Goal: Participate in discussion: Engage in conversation with other users on a specific topic

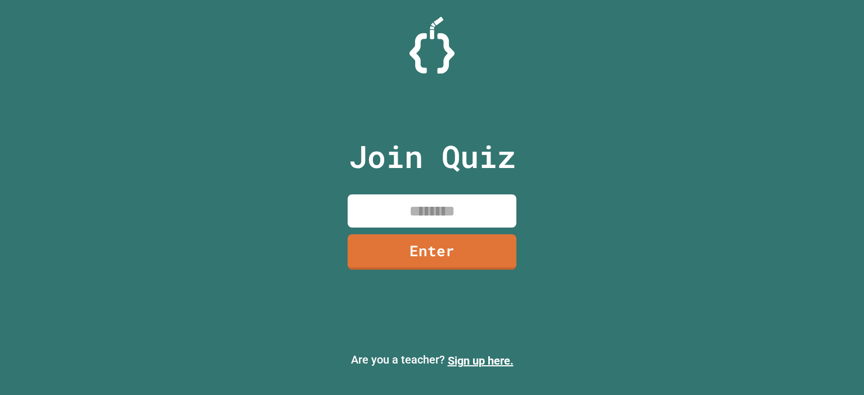
click at [446, 195] on input at bounding box center [432, 211] width 169 height 33
type input "********"
click at [468, 267] on link "Enter" at bounding box center [432, 251] width 170 height 37
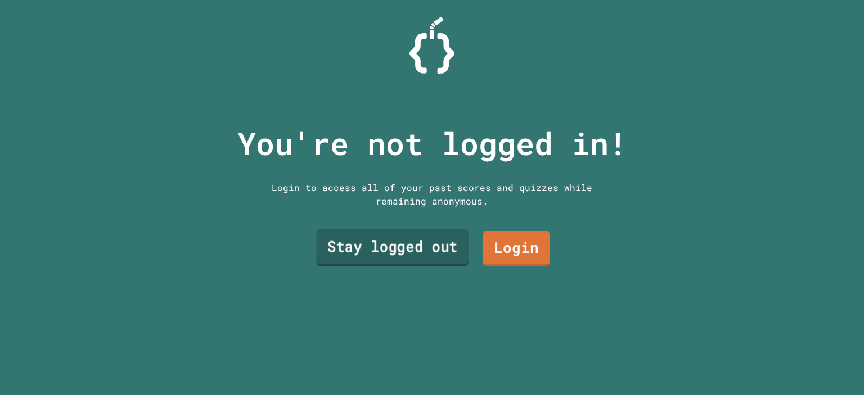
click at [428, 247] on link "Stay logged out" at bounding box center [392, 248] width 152 height 37
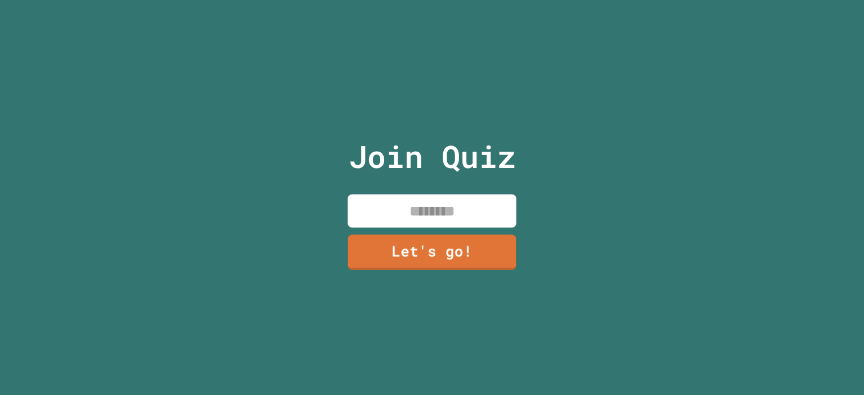
click at [446, 209] on input at bounding box center [432, 211] width 169 height 33
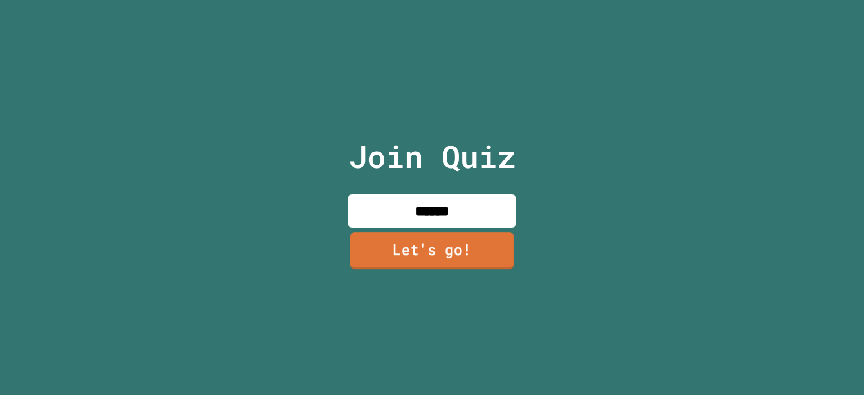
type input "******"
click at [452, 259] on link "Let's go!" at bounding box center [432, 250] width 164 height 37
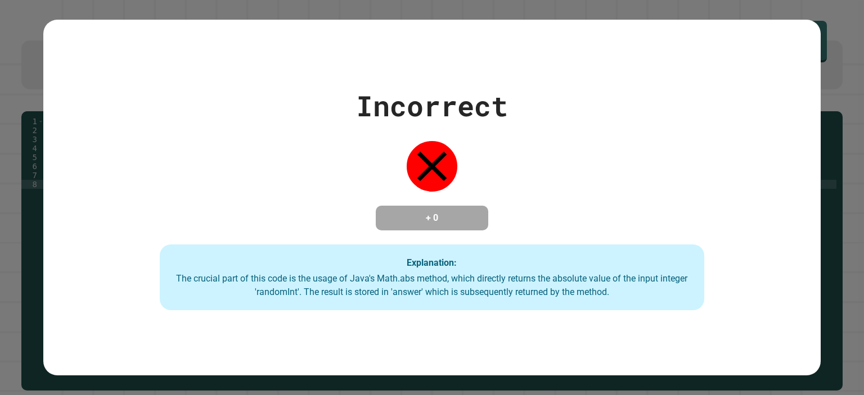
click at [437, 213] on h4 "+ 0" at bounding box center [432, 219] width 90 height 14
drag, startPoint x: 433, startPoint y: 214, endPoint x: 393, endPoint y: 218, distance: 40.1
click at [393, 218] on h4 "+ 0" at bounding box center [432, 219] width 90 height 14
click at [439, 215] on h4 "+ 0" at bounding box center [432, 219] width 90 height 14
drag, startPoint x: 434, startPoint y: 215, endPoint x: 404, endPoint y: 216, distance: 29.8
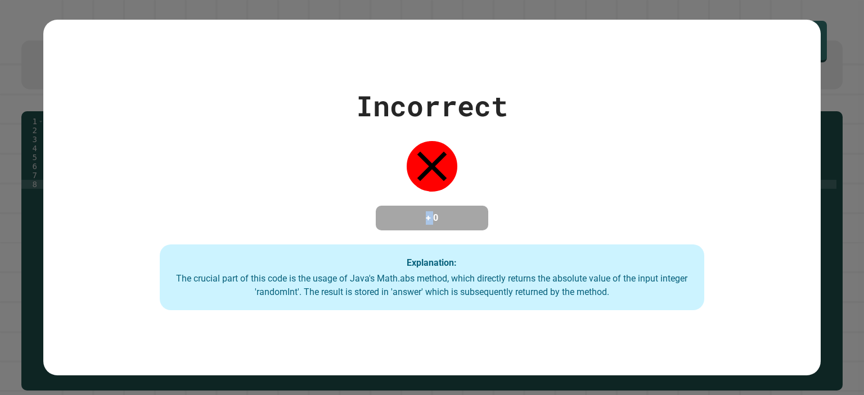
click at [404, 216] on h4 "+ 0" at bounding box center [432, 219] width 90 height 14
click at [446, 212] on h4 "+ 0" at bounding box center [432, 219] width 90 height 14
drag, startPoint x: 441, startPoint y: 217, endPoint x: 412, endPoint y: 215, distance: 29.3
click at [412, 215] on h4 "+ 0" at bounding box center [432, 219] width 90 height 14
click at [414, 215] on h4 "+ 0" at bounding box center [432, 219] width 90 height 14
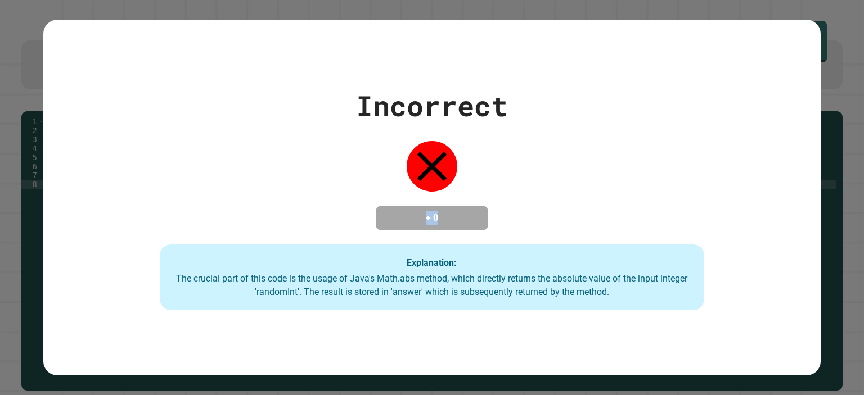
drag, startPoint x: 420, startPoint y: 215, endPoint x: 447, endPoint y: 214, distance: 27.6
click at [447, 214] on h4 "+ 0" at bounding box center [432, 219] width 90 height 14
drag, startPoint x: 452, startPoint y: 223, endPoint x: 399, endPoint y: 229, distance: 53.2
drag, startPoint x: 399, startPoint y: 229, endPoint x: 476, endPoint y: 308, distance: 109.8
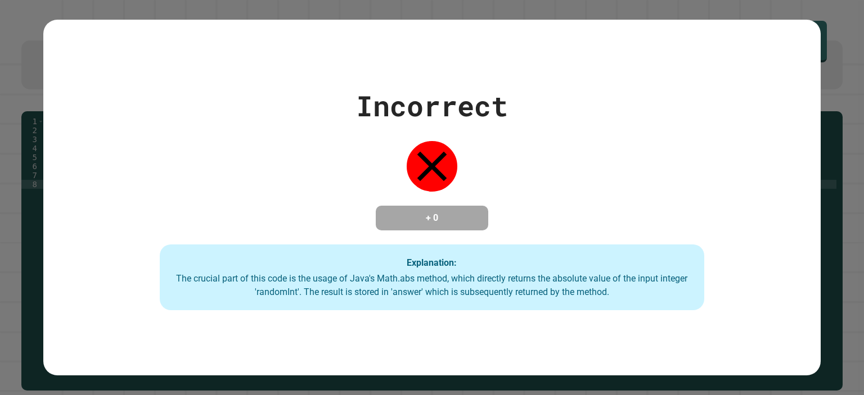
click at [476, 308] on div "Explanation: The crucial part of this code is the usage of Java's Math.abs meth…" at bounding box center [432, 278] width 545 height 66
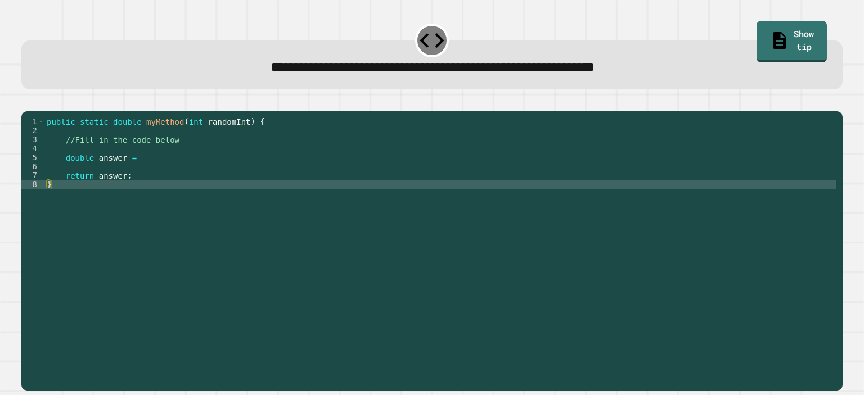
click at [246, 196] on div "public static double myMethod ( int randomInt ) { //Fill in the code below doub…" at bounding box center [440, 238] width 792 height 243
click at [251, 178] on div "public static double myMethod ( int randomInt ) { //Fill in the code below doub…" at bounding box center [440, 238] width 792 height 243
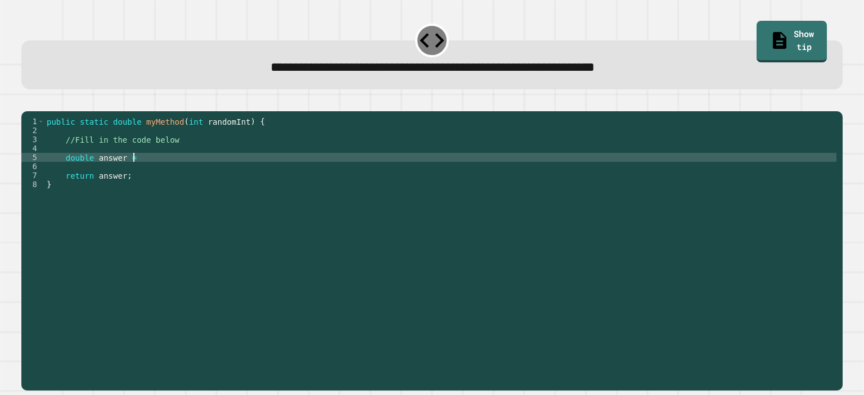
click at [254, 175] on div "public static double myMethod ( int randomInt ) { //Fill in the code below doub…" at bounding box center [440, 238] width 792 height 243
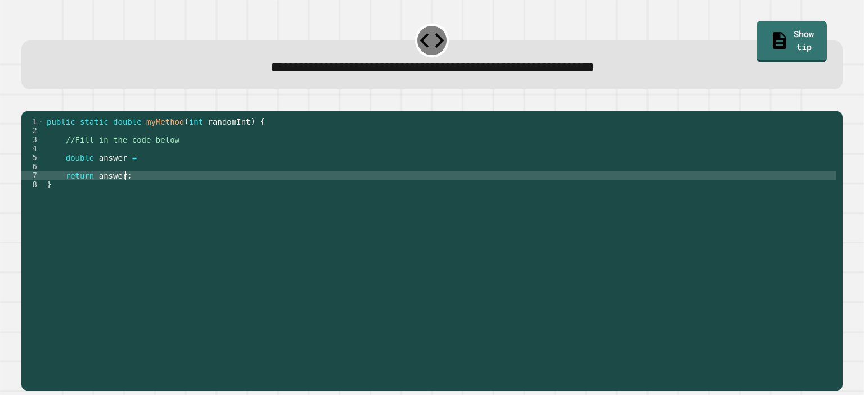
click at [251, 189] on div "public static double myMethod ( int randomInt ) { //Fill in the code below doub…" at bounding box center [440, 238] width 792 height 243
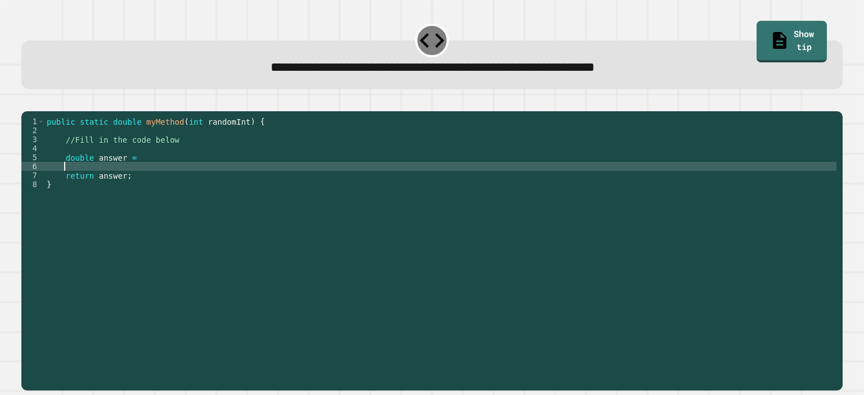
click at [254, 181] on div "public static double myMethod ( int randomInt ) { //Fill in the code below doub…" at bounding box center [440, 238] width 792 height 243
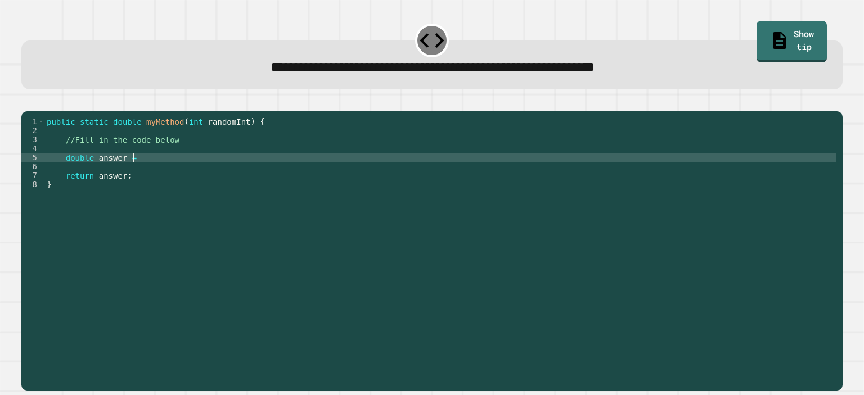
click at [258, 176] on div "public static double myMethod ( int randomInt ) { //Fill in the code below doub…" at bounding box center [440, 238] width 792 height 243
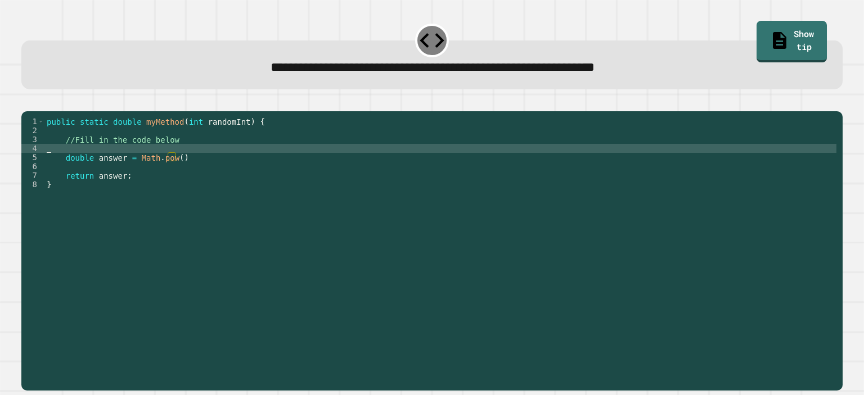
click at [163, 169] on div "public static double myMethod ( int randomInt ) { //Fill in the code below doub…" at bounding box center [440, 238] width 792 height 243
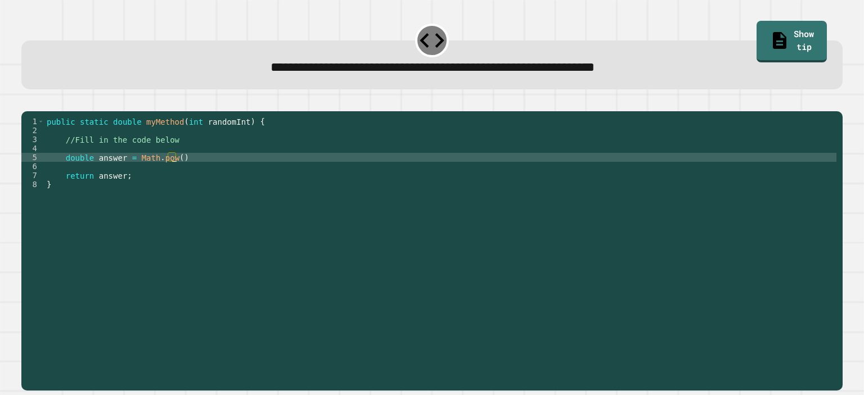
click at [172, 177] on div "public static double myMethod ( int randomInt ) { //Fill in the code below doub…" at bounding box center [440, 238] width 792 height 243
click at [172, 172] on div "public static double myMethod ( int randomInt ) { //Fill in the code below doub…" at bounding box center [440, 238] width 792 height 243
type textarea "**********"
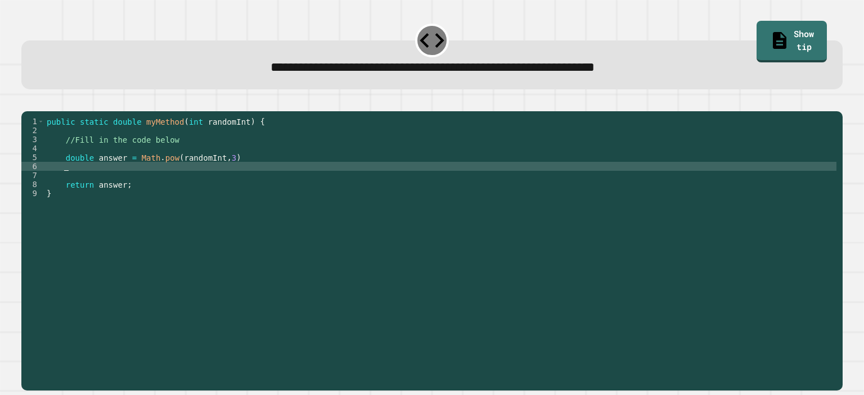
scroll to position [0, 0]
type textarea "**********"
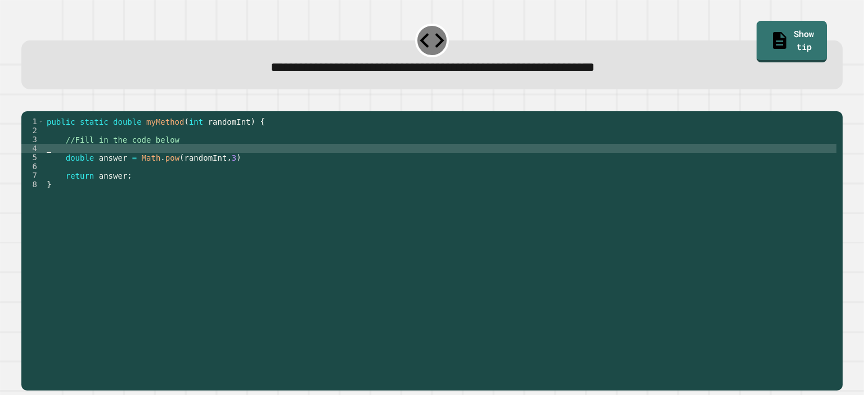
click at [340, 166] on div "public static double myMethod ( int randomInt ) { //Fill in the code below doub…" at bounding box center [440, 238] width 792 height 243
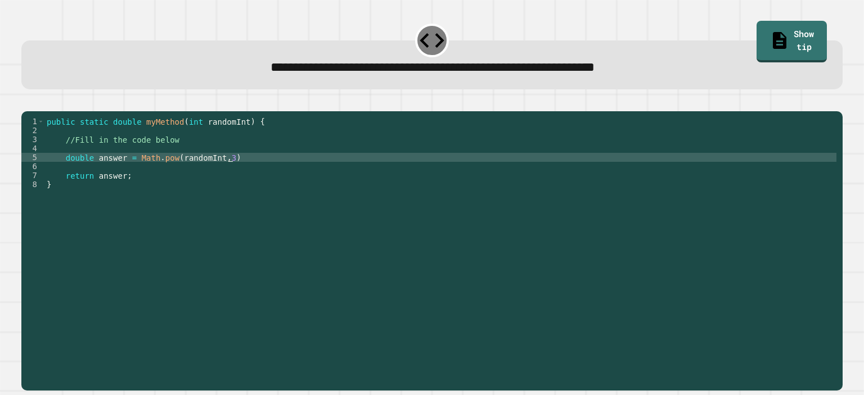
click at [341, 170] on div "public static double myMethod ( int randomInt ) { //Fill in the code below doub…" at bounding box center [440, 238] width 792 height 243
click at [209, 200] on div "public static double myMethod ( int randomInt ) { //Fill in the code below doub…" at bounding box center [440, 238] width 792 height 243
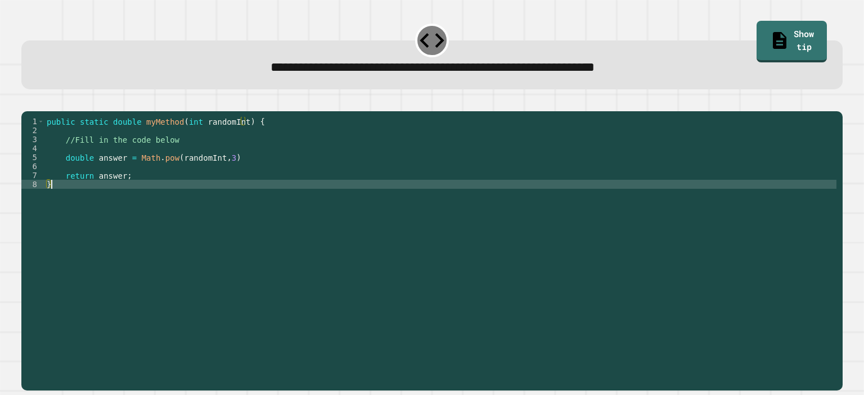
click at [215, 185] on div "public static double myMethod ( int randomInt ) { //Fill in the code below doub…" at bounding box center [440, 238] width 792 height 243
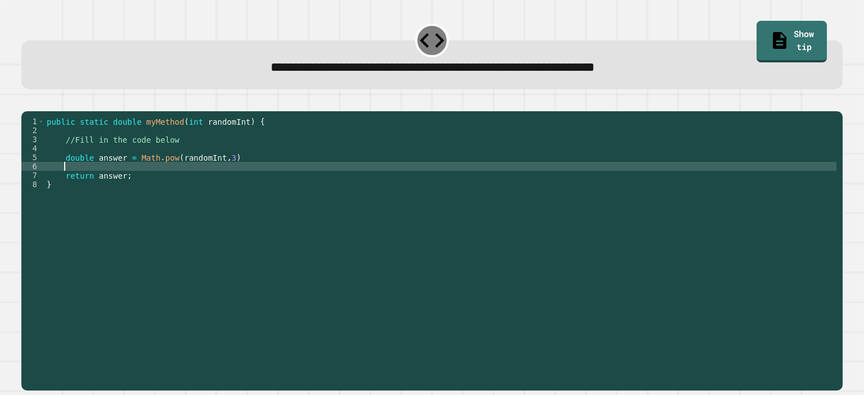
click at [227, 195] on div "public static double myMethod ( int randomInt ) { //Fill in the code below doub…" at bounding box center [440, 238] width 792 height 243
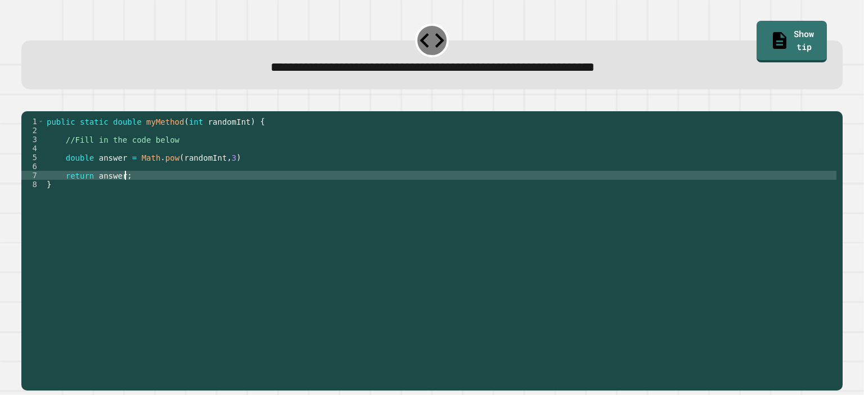
click at [228, 191] on div "public static double myMethod ( int randomInt ) { //Fill in the code below doub…" at bounding box center [440, 238] width 792 height 243
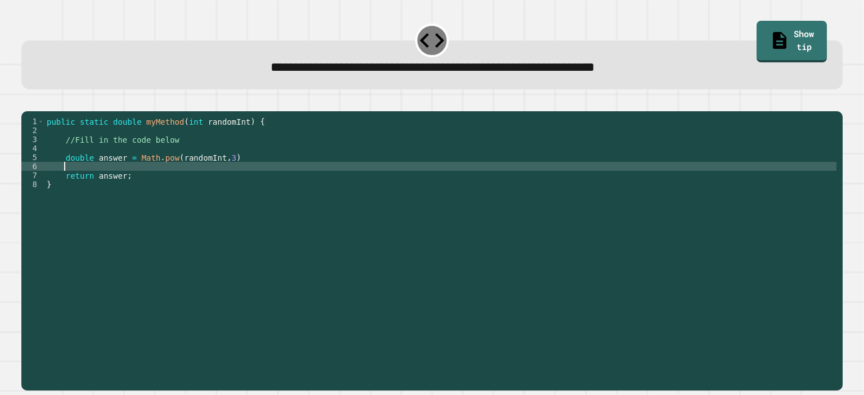
click at [219, 181] on div "public static double myMethod ( int randomInt ) { //Fill in the code below doub…" at bounding box center [440, 238] width 792 height 243
click at [419, 43] on icon at bounding box center [431, 40] width 29 height 29
click at [19, 98] on div "1 2 3 4 5 6 7 8 public static double myMethod ( int randomInt ) { //Fill in the…" at bounding box center [432, 244] width 830 height 302
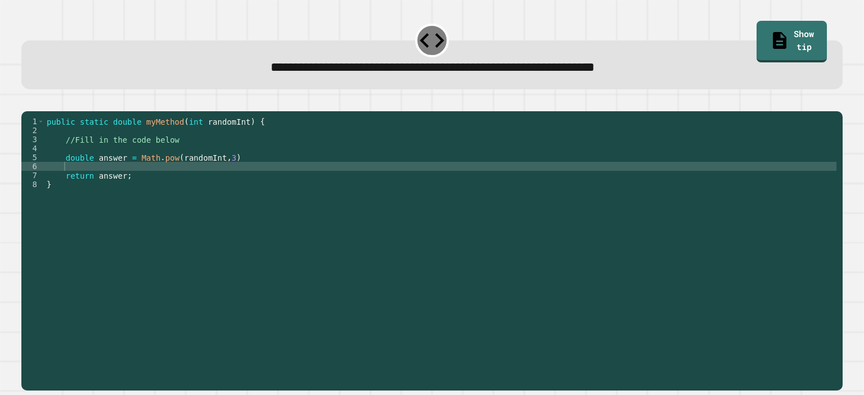
click at [27, 102] on button "button" at bounding box center [27, 102] width 0 height 0
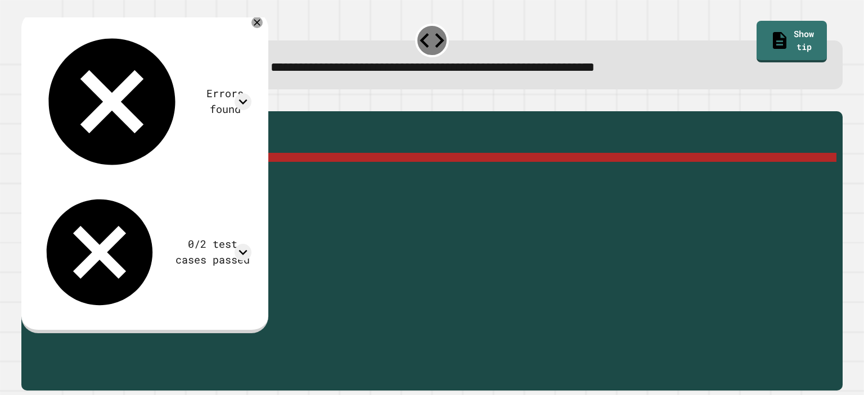
click at [121, 173] on div "public static double myMethod ( int randomInt ) { //Fill in the code below doub…" at bounding box center [440, 238] width 792 height 243
click at [134, 173] on div "public static double myMethod ( int randomInt ) { //Fill in the code below doub…" at bounding box center [440, 238] width 792 height 243
click at [164, 175] on div "public static double myMethod ( int randomInt ) { //Fill in the code below doub…" at bounding box center [440, 238] width 792 height 243
click at [214, 177] on div "public static double myMethod ( int randomInt ) { //Fill in the code below doub…" at bounding box center [440, 238] width 792 height 243
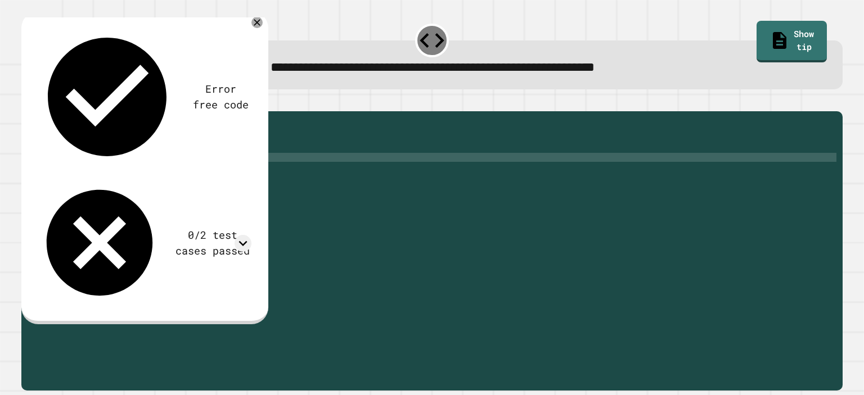
scroll to position [0, 11]
click at [27, 102] on icon "button" at bounding box center [27, 102] width 0 height 0
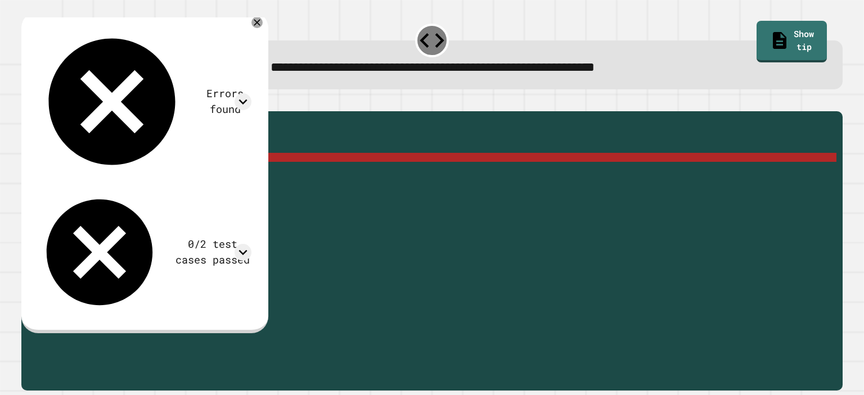
click at [199, 184] on div "public static double myMethod ( int randomInt ) { //Fill in the code below doub…" at bounding box center [440, 238] width 792 height 243
click at [234, 173] on div "public static double myMethod ( int randomInt ) { //Fill in the code below doub…" at bounding box center [440, 238] width 792 height 243
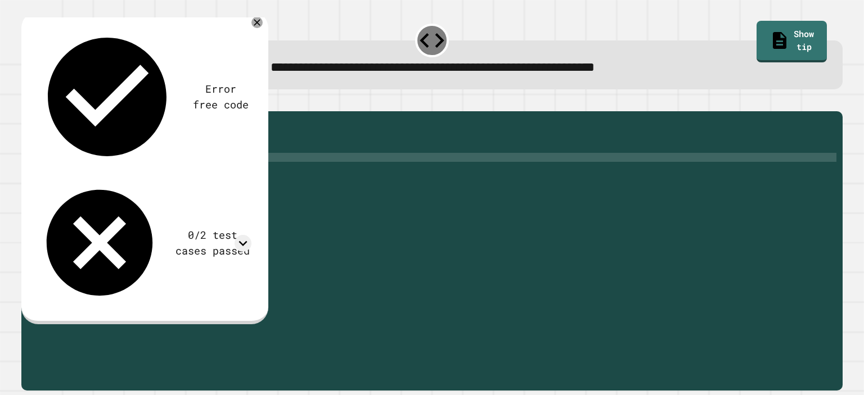
scroll to position [0, 12]
type textarea "**********"
click at [27, 102] on icon "button" at bounding box center [27, 102] width 0 height 0
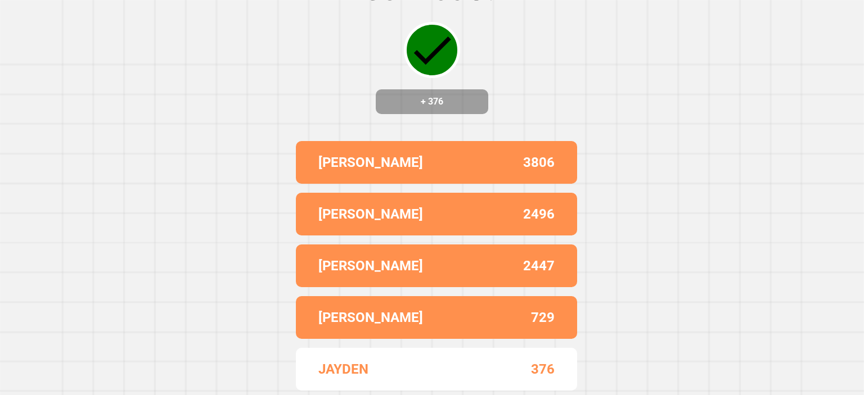
scroll to position [0, 0]
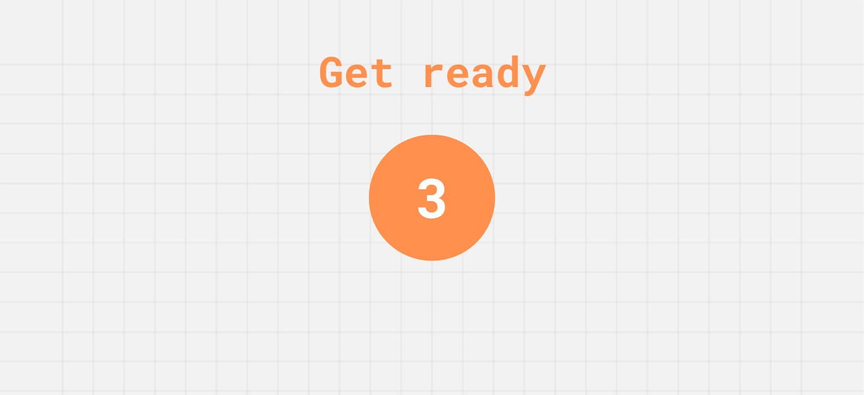
click at [427, 200] on div "3" at bounding box center [432, 197] width 33 height 82
drag, startPoint x: 427, startPoint y: 200, endPoint x: 444, endPoint y: 200, distance: 17.4
click at [444, 200] on div "2" at bounding box center [432, 197] width 127 height 127
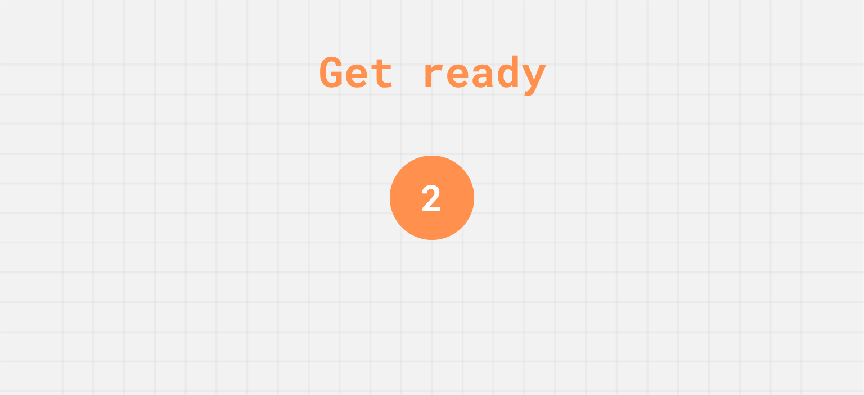
click at [443, 200] on div "2" at bounding box center [432, 197] width 84 height 84
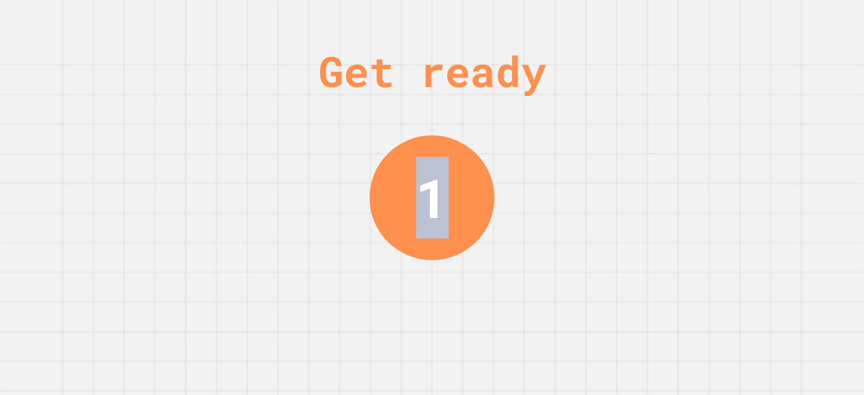
drag, startPoint x: 443, startPoint y: 200, endPoint x: 414, endPoint y: 199, distance: 29.3
click at [414, 199] on div "1" at bounding box center [432, 197] width 125 height 125
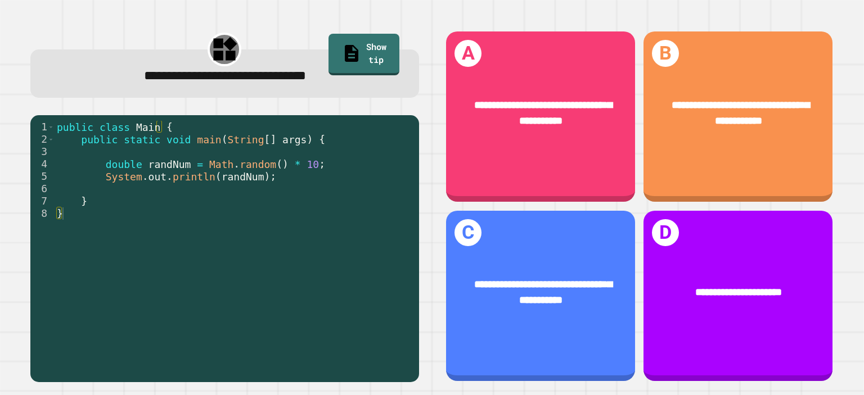
click at [414, 199] on div "**********" at bounding box center [224, 206] width 415 height 378
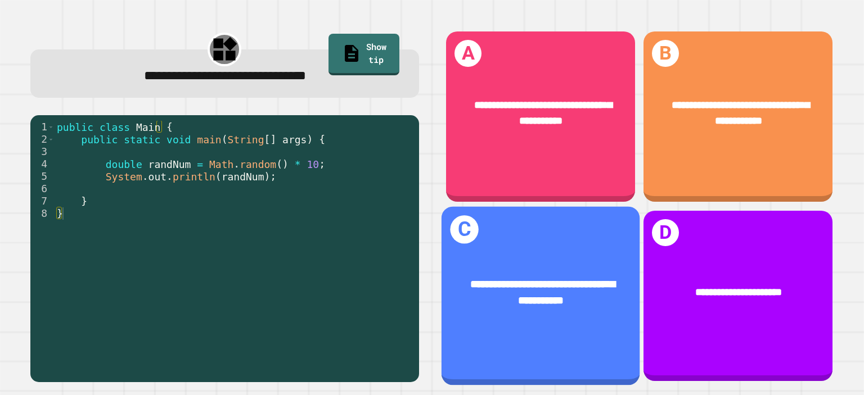
click at [554, 279] on div "**********" at bounding box center [541, 293] width 155 height 33
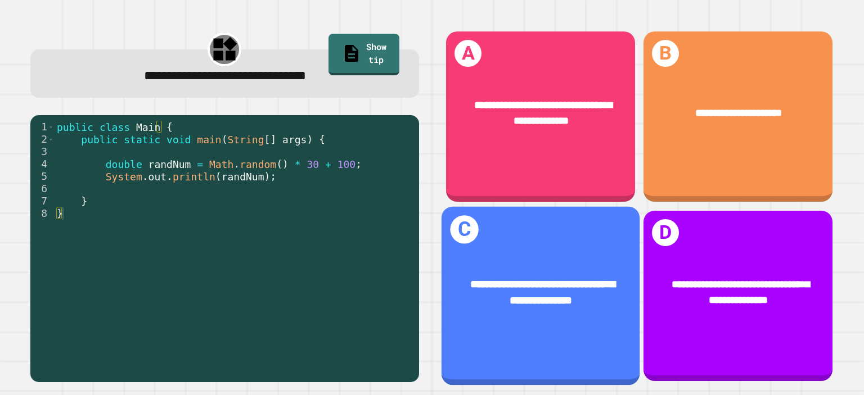
click at [564, 279] on span "**********" at bounding box center [543, 292] width 145 height 27
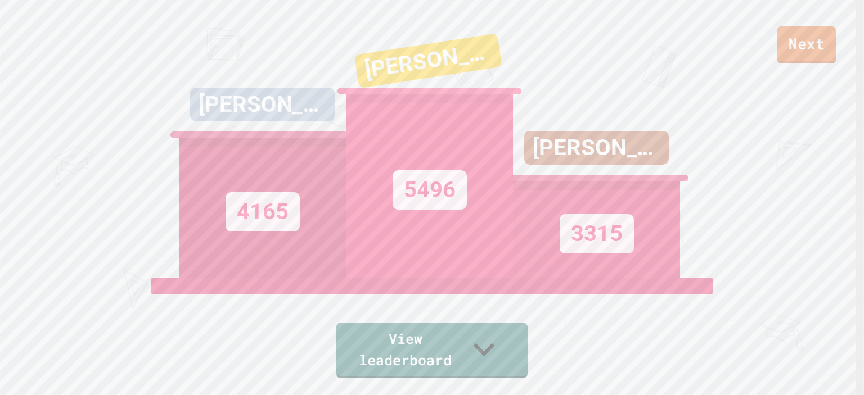
click at [792, 46] on link "Next" at bounding box center [806, 44] width 59 height 37
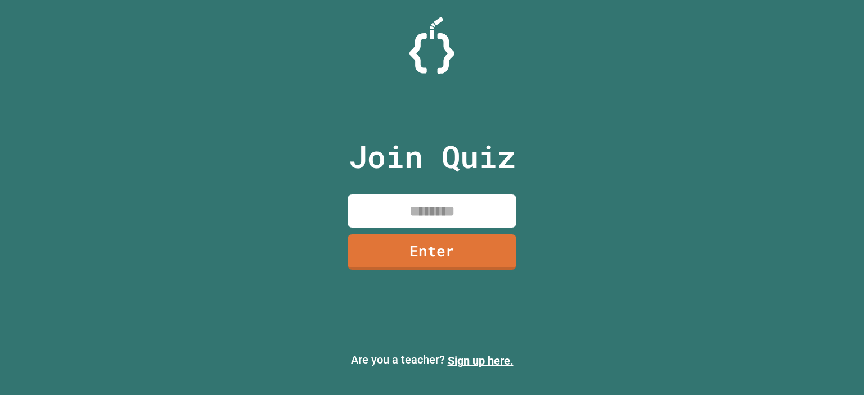
click at [452, 221] on input at bounding box center [432, 211] width 169 height 33
type input "********"
click at [459, 248] on link "Enter" at bounding box center [432, 250] width 169 height 37
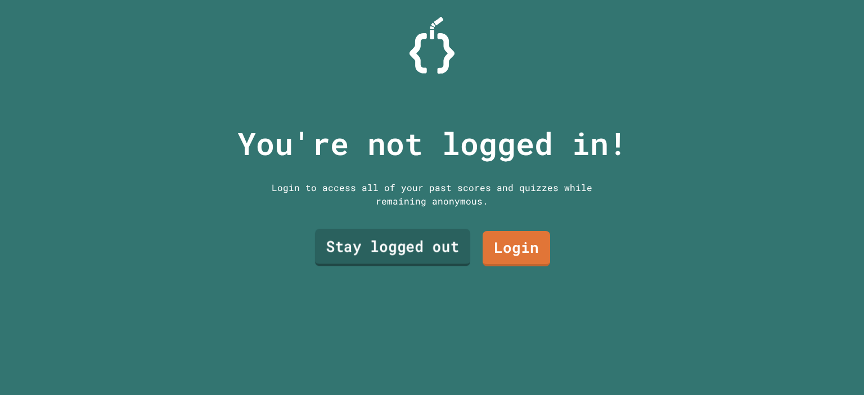
drag, startPoint x: 415, startPoint y: 245, endPoint x: 399, endPoint y: 257, distance: 20.0
drag, startPoint x: 399, startPoint y: 257, endPoint x: 356, endPoint y: 237, distance: 47.8
click at [356, 237] on link "Stay logged out" at bounding box center [392, 248] width 155 height 37
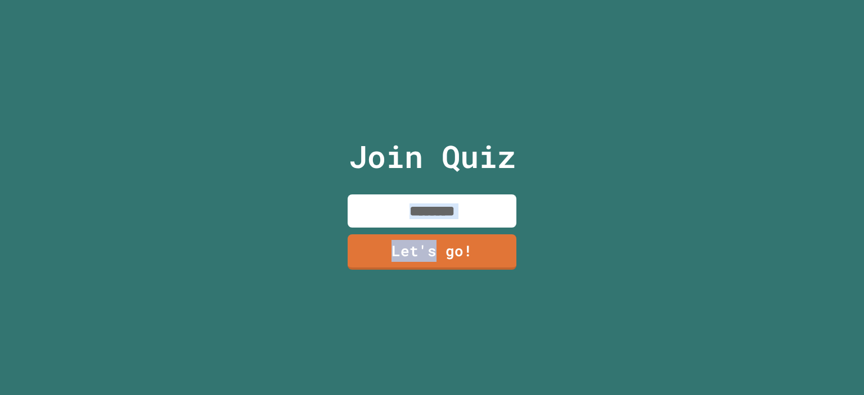
drag, startPoint x: 356, startPoint y: 237, endPoint x: 430, endPoint y: 212, distance: 78.3
click at [430, 212] on div "Join Quiz Let's go!" at bounding box center [433, 197] width 190 height 395
click at [430, 212] on input at bounding box center [432, 211] width 169 height 33
type input "******"
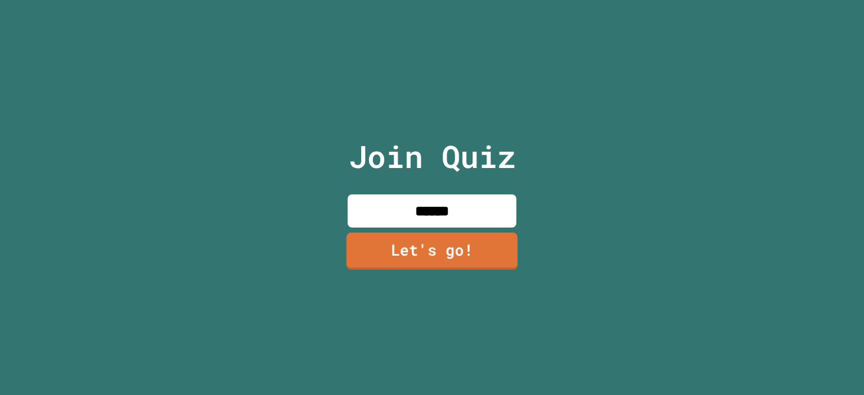
click at [433, 249] on link "Let's go!" at bounding box center [432, 251] width 171 height 37
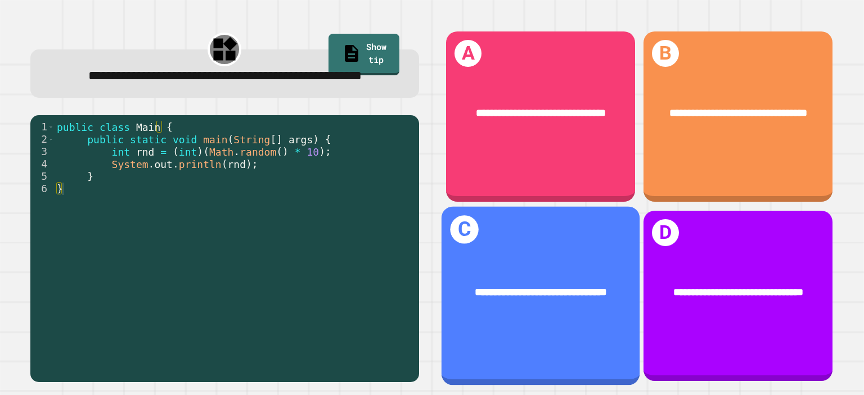
click at [533, 285] on div "**********" at bounding box center [541, 293] width 155 height 16
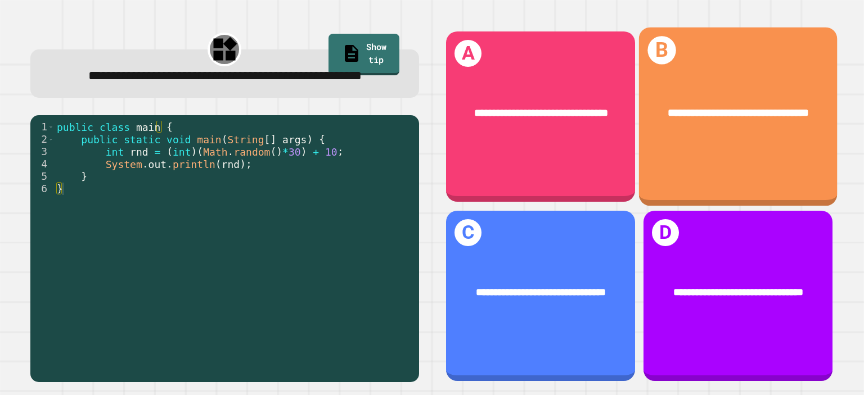
click at [676, 148] on div "**********" at bounding box center [738, 116] width 198 height 179
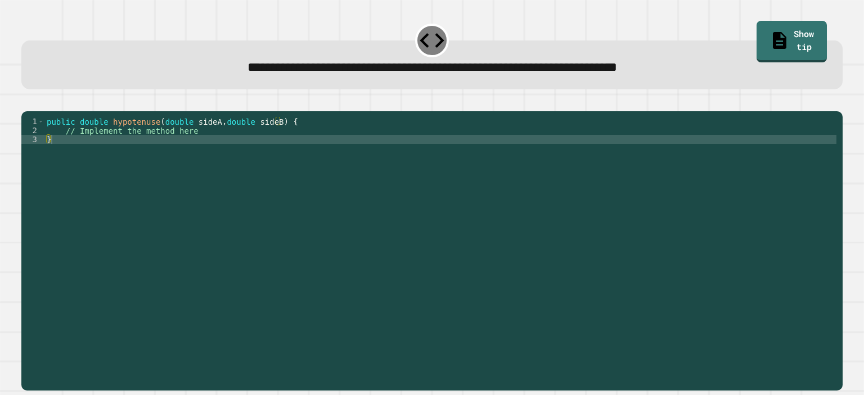
click at [291, 167] on div "public double hypotenuse ( double sideA , double sideB ) { // Implement the met…" at bounding box center [440, 238] width 792 height 243
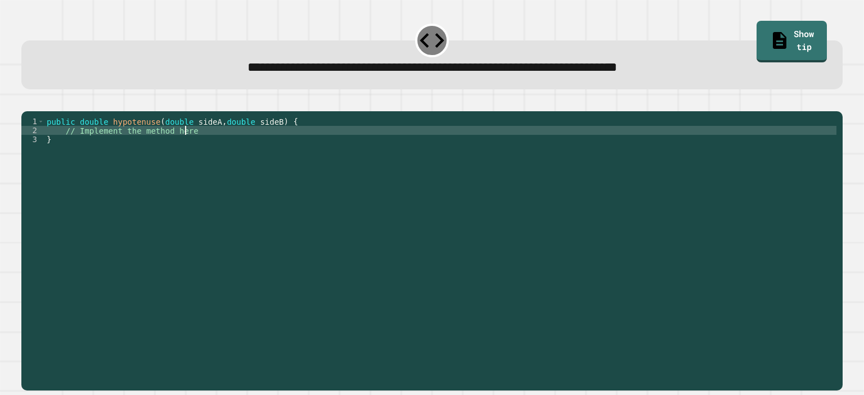
click at [295, 147] on div "public double hypotenuse ( double sideA , double sideB ) { // Implement the met…" at bounding box center [440, 238] width 792 height 243
type textarea "**********"
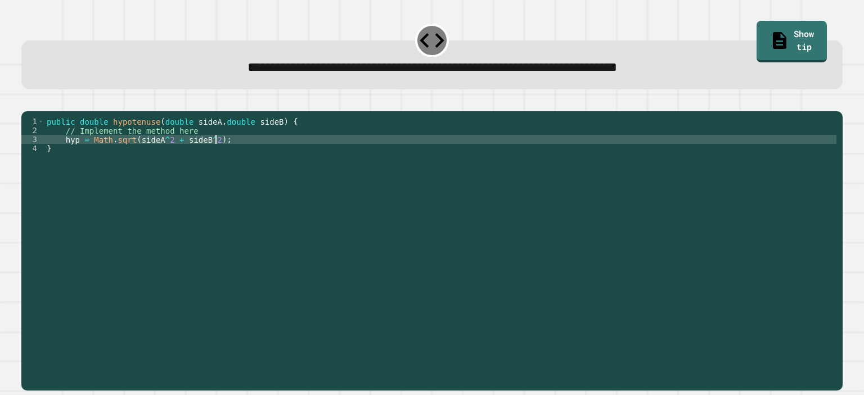
scroll to position [0, 11]
click at [27, 102] on button "button" at bounding box center [27, 102] width 0 height 0
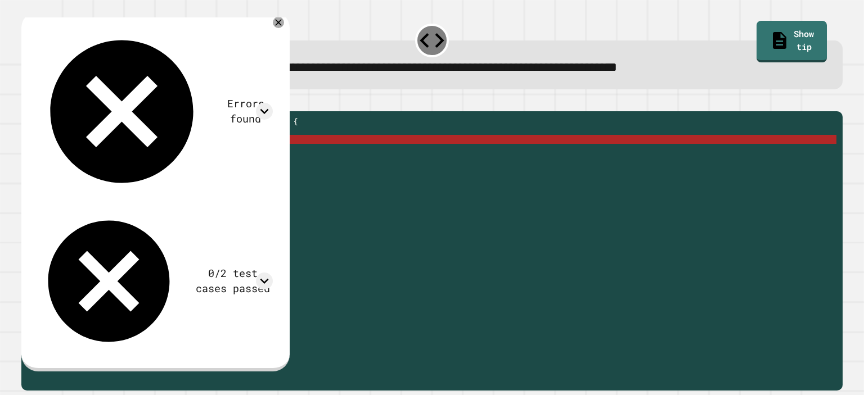
click at [164, 161] on div "public double hypotenuse ( double sideA , double sideB ) { // Implement the met…" at bounding box center [440, 238] width 792 height 243
click at [164, 158] on div "public double hypotenuse ( double sideA , double sideB ) { // Implement the met…" at bounding box center [440, 238] width 792 height 243
click at [64, 156] on div "public double hypotenuse ( double sideA , double sideB ) { // Implement the met…" at bounding box center [440, 238] width 792 height 243
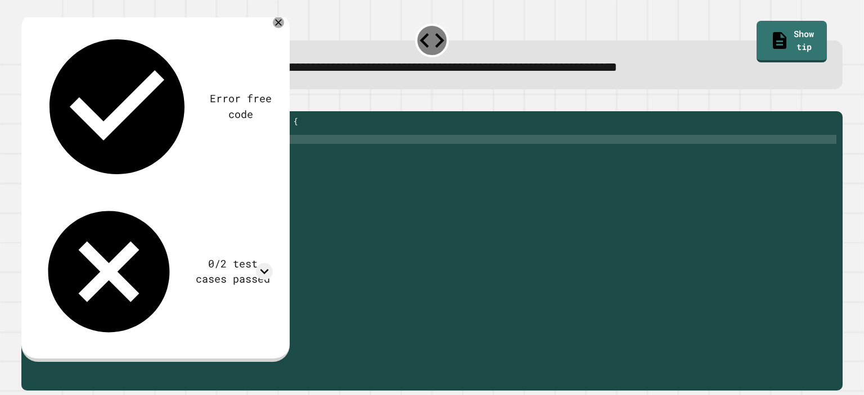
scroll to position [0, 3]
type textarea "**********"
click at [27, 102] on icon "button" at bounding box center [27, 102] width 0 height 0
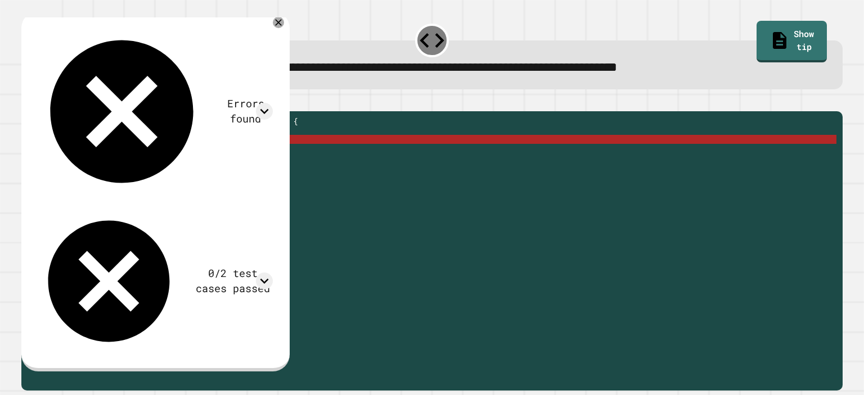
click at [254, 159] on div "public double hypotenuse ( double sideA , double sideB ) { // Implement the met…" at bounding box center [440, 238] width 792 height 243
click at [92, 155] on div "public double hypotenuse ( double sideA , double sideB ) { // Implement the met…" at bounding box center [440, 238] width 792 height 243
click at [94, 155] on div "public double hypotenuse ( double sideA , double sideB ) { // Implement the met…" at bounding box center [440, 238] width 792 height 243
click at [107, 157] on div "public double hypotenuse ( double sideA , double sideB ) { // Implement the met…" at bounding box center [440, 238] width 792 height 243
click at [267, 155] on div "public double hypotenuse ( double sideA , double sideB ) { // Implement the met…" at bounding box center [440, 238] width 792 height 243
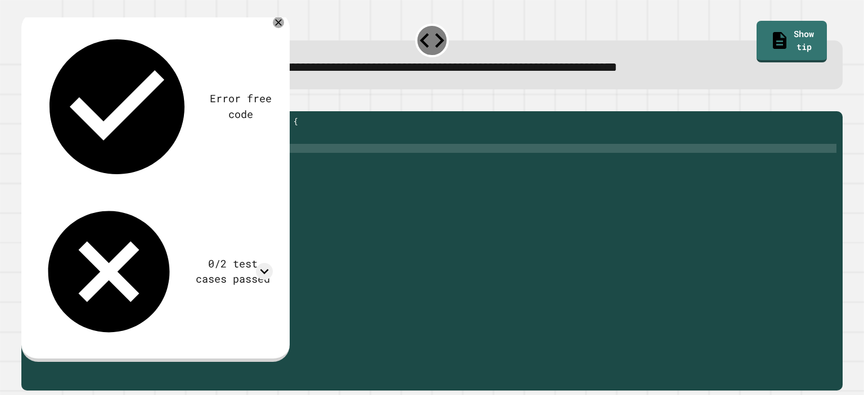
scroll to position [0, 4]
click at [27, 102] on button "button" at bounding box center [27, 102] width 0 height 0
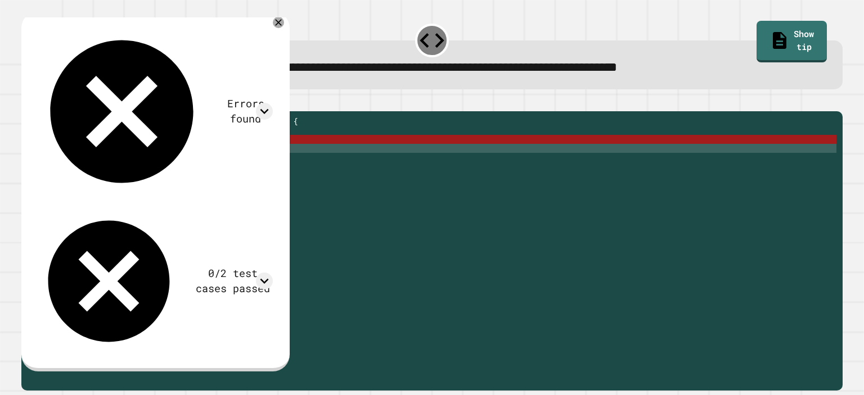
click at [151, 151] on div "public double hypotenuse ( double sideA , double sideB ) { // Implement the met…" at bounding box center [440, 238] width 792 height 243
click at [101, 151] on div "public double hypotenuse ( double sideA , double sideB ) { // Implement the met…" at bounding box center [440, 238] width 792 height 243
click at [106, 154] on div "public double hypotenuse ( double sideA , double sideB ) { // Implement the met…" at bounding box center [440, 238] width 792 height 243
click at [189, 157] on div "public double hypotenuse ( double sideA , double sideB ) { // Implement the met…" at bounding box center [440, 238] width 792 height 243
click at [190, 157] on div "public double hypotenuse ( double sideA , double sideB ) { // Implement the met…" at bounding box center [440, 238] width 792 height 243
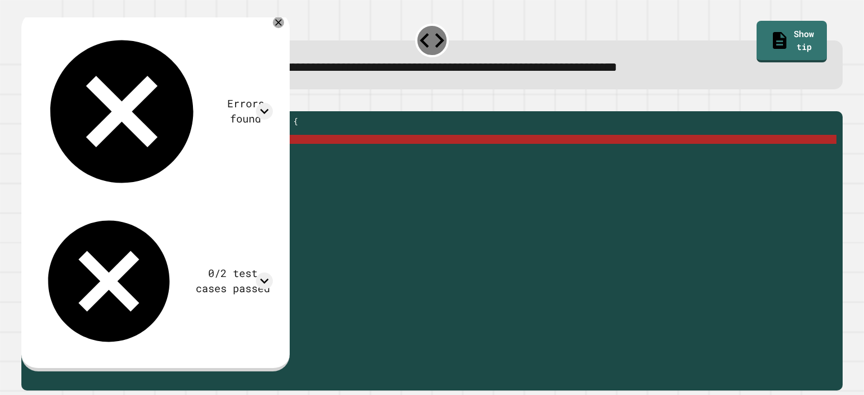
click at [190, 157] on div "public double hypotenuse ( double sideA , double sideB ) { // Implement the met…" at bounding box center [440, 238] width 792 height 243
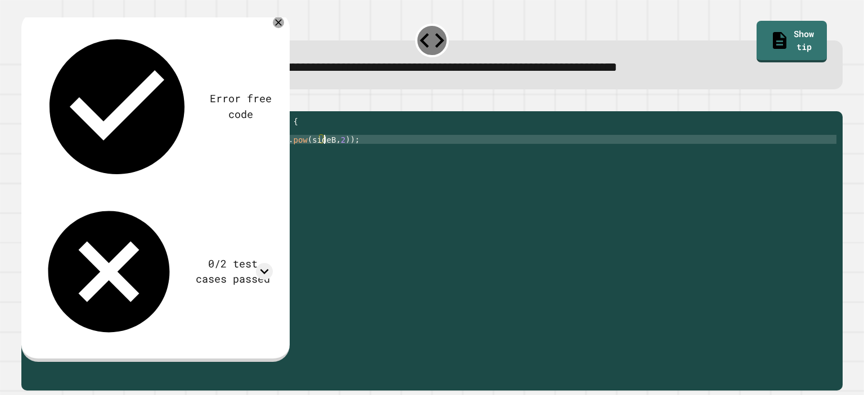
scroll to position [0, 19]
type textarea "**********"
click at [27, 102] on icon "button" at bounding box center [27, 102] width 0 height 0
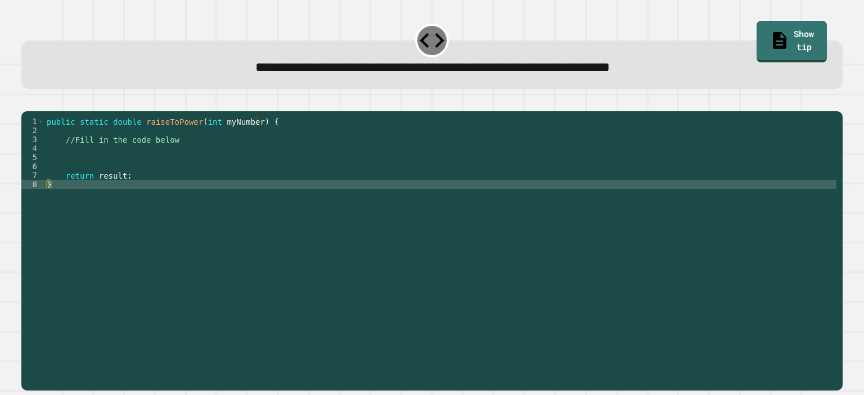
click at [247, 173] on div "public static double raiseToPower ( int myNumber ) { //Fill in the code below r…" at bounding box center [440, 238] width 792 height 243
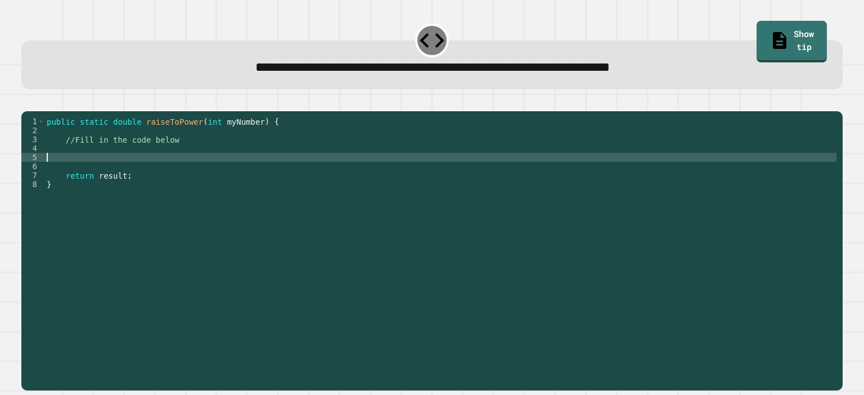
click at [258, 158] on div "public static double raiseToPower ( int myNumber ) { //Fill in the code below r…" at bounding box center [440, 238] width 792 height 243
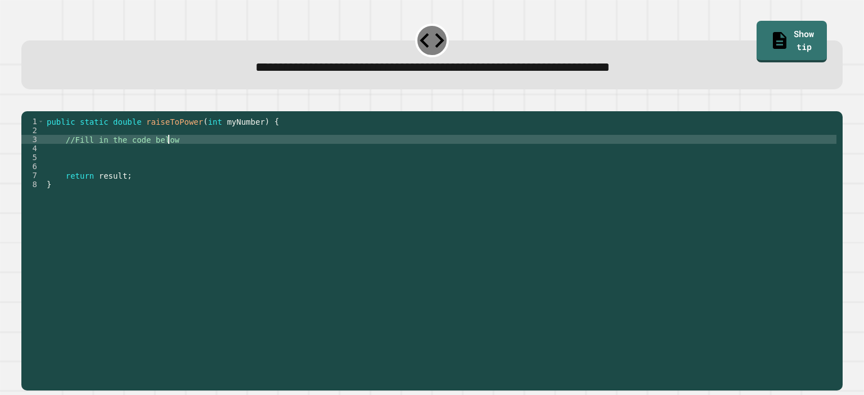
type textarea "**********"
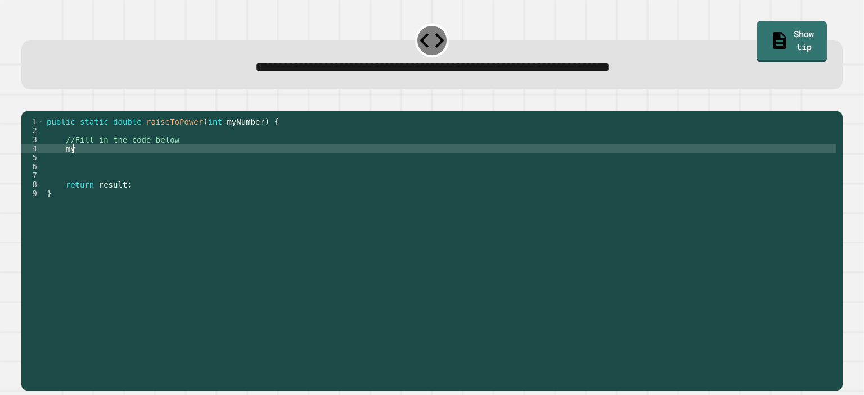
scroll to position [0, 1]
type textarea "*"
click at [65, 164] on div "public static double raiseToPower ( int myNumber ) { //Fill in the code below r…" at bounding box center [440, 238] width 792 height 243
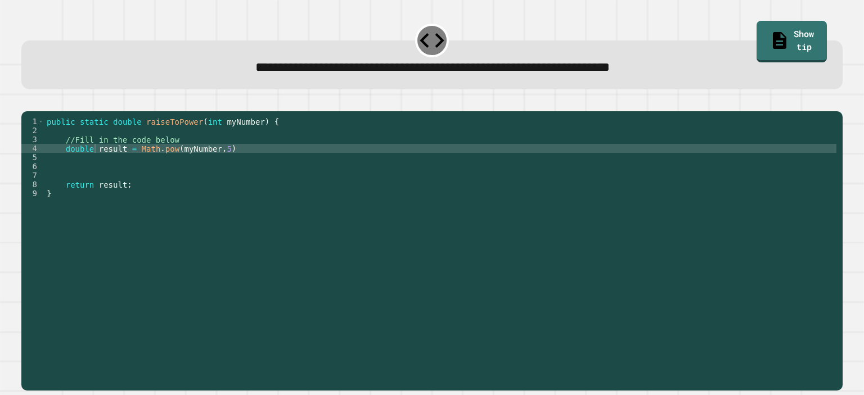
click at [27, 102] on icon "button" at bounding box center [27, 102] width 0 height 0
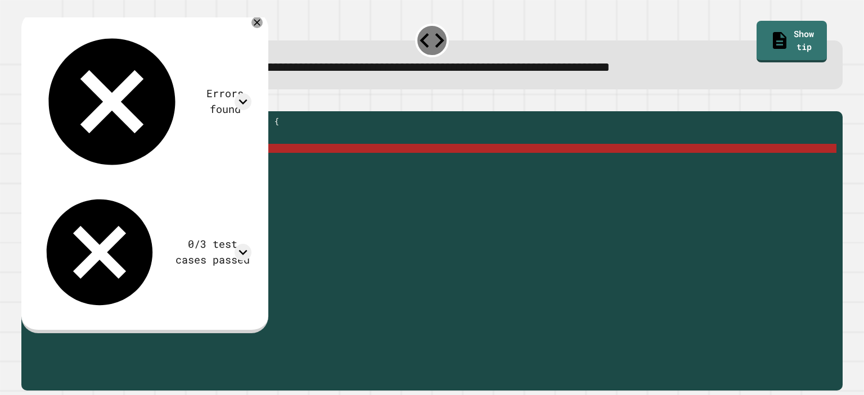
click at [91, 164] on div "public static double raiseToPower ( int myNumber ) { //Fill in the code below d…" at bounding box center [440, 238] width 792 height 243
click at [226, 164] on div "public static double raiseToPower ( int myNumber ) { //Fill in the code below d…" at bounding box center [440, 238] width 792 height 243
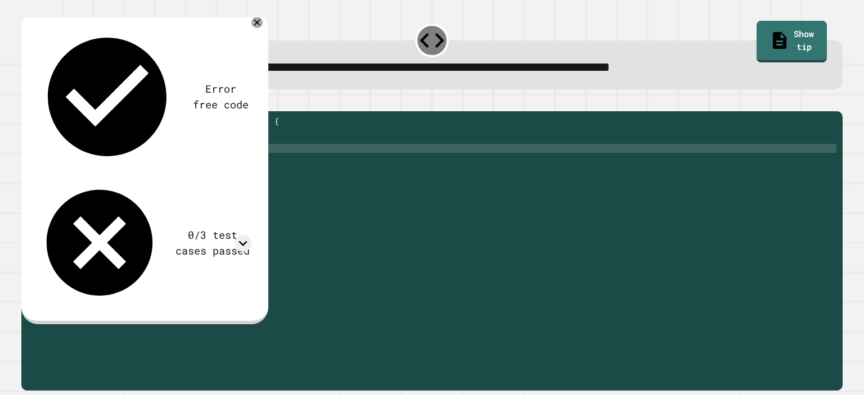
type textarea "**********"
click at [38, 110] on icon "button" at bounding box center [35, 109] width 6 height 8
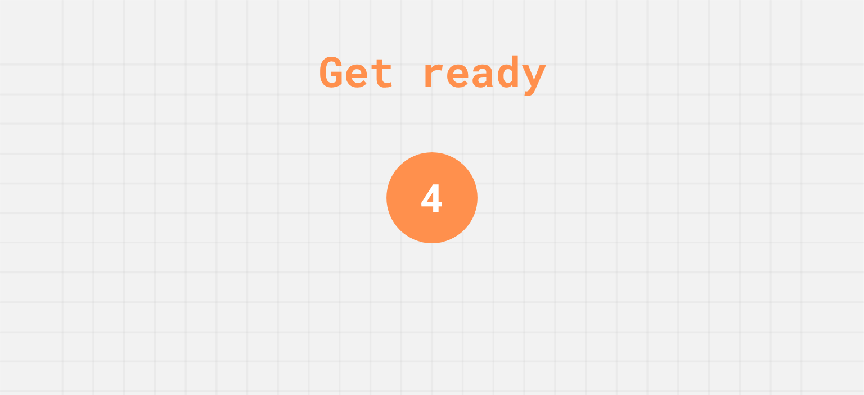
drag, startPoint x: 421, startPoint y: 163, endPoint x: 453, endPoint y: 173, distance: 34.2
click at [452, 181] on div "4" at bounding box center [432, 197] width 84 height 84
drag, startPoint x: 436, startPoint y: 181, endPoint x: 423, endPoint y: 182, distance: 13.0
click at [423, 182] on div "2" at bounding box center [432, 197] width 24 height 59
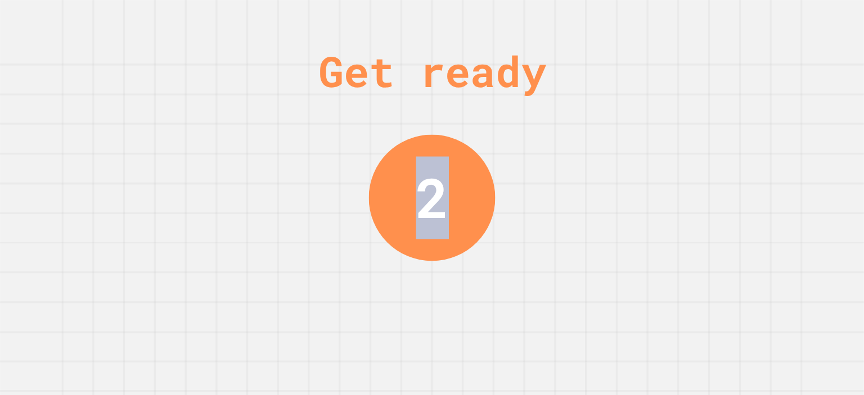
click at [424, 182] on div "2" at bounding box center [432, 197] width 33 height 82
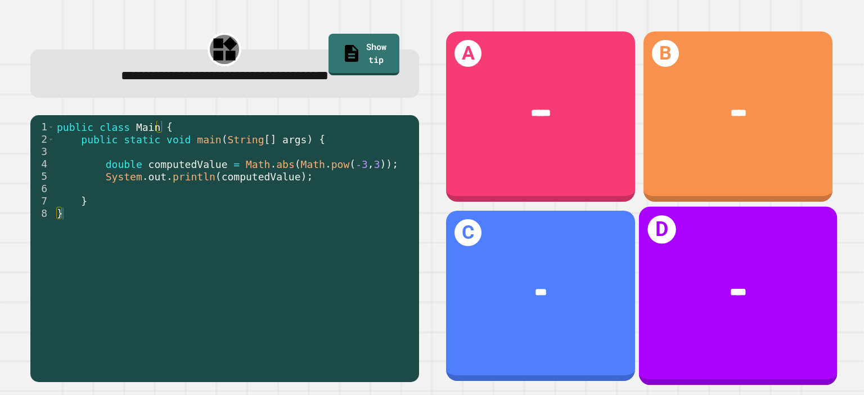
click at [669, 265] on div "****" at bounding box center [738, 292] width 198 height 59
